Goal: Transaction & Acquisition: Purchase product/service

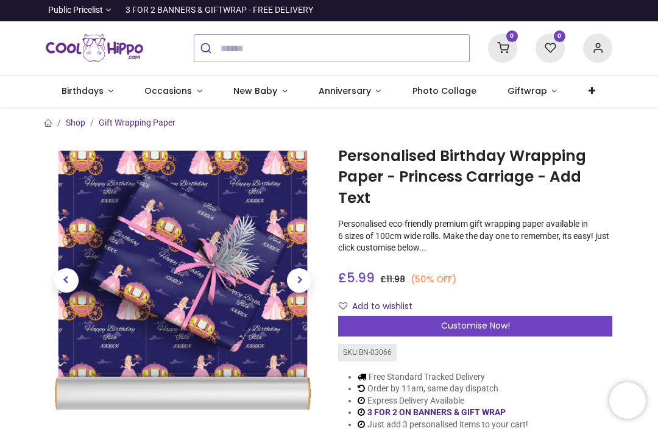
click at [235, 295] on img at bounding box center [183, 280] width 274 height 274
